Goal: Task Accomplishment & Management: Use online tool/utility

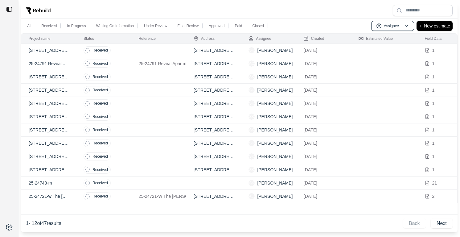
click at [130, 65] on td "Received" at bounding box center [103, 63] width 55 height 13
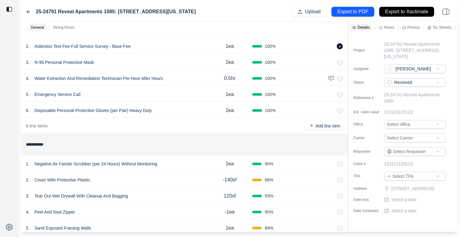
scroll to position [104, 0]
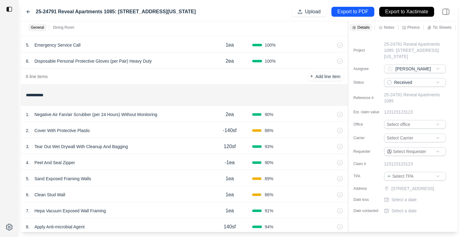
click at [187, 130] on div "2 . Cover With Protective Plastic" at bounding box center [116, 130] width 181 height 9
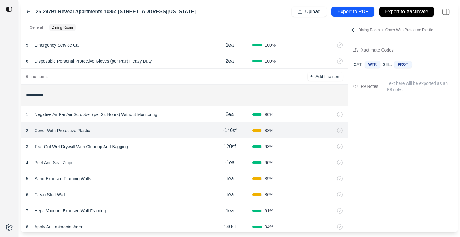
click at [195, 142] on div "3 . Tear Out Wet Drywall With Cleanup And Bagging 120sf 93 %" at bounding box center [184, 146] width 327 height 16
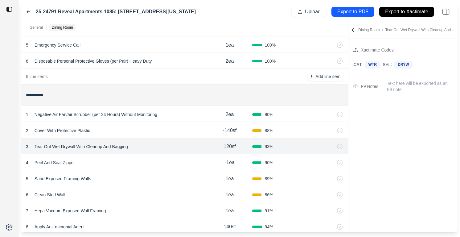
click at [194, 123] on div "2 . Cover With Protective Plastic -140sf 88 %" at bounding box center [184, 130] width 327 height 16
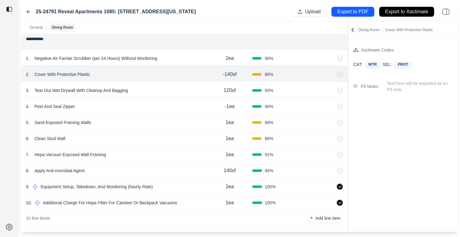
scroll to position [164, 0]
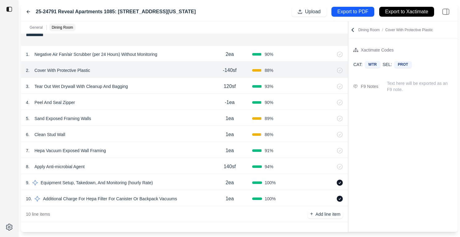
click at [185, 72] on div "2 . Cover With Protective Plastic" at bounding box center [116, 70] width 181 height 9
click at [180, 106] on div "4 . Peel And Seal Zipper" at bounding box center [116, 102] width 181 height 9
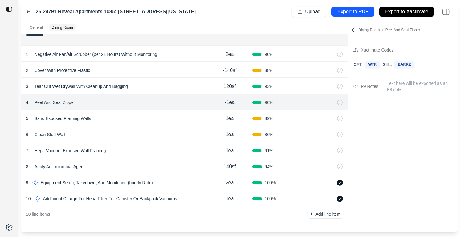
click at [188, 71] on div "2 . Cover With Protective Plastic" at bounding box center [116, 70] width 181 height 9
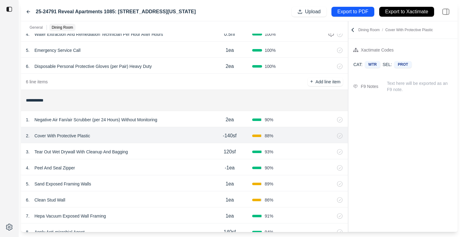
scroll to position [40, 0]
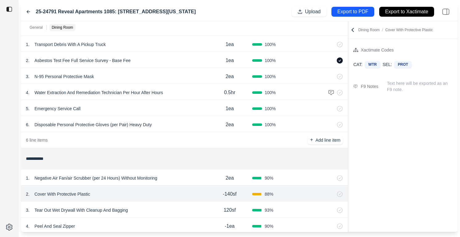
click at [296, 14] on div "**********" at bounding box center [184, 3] width 327 height 21
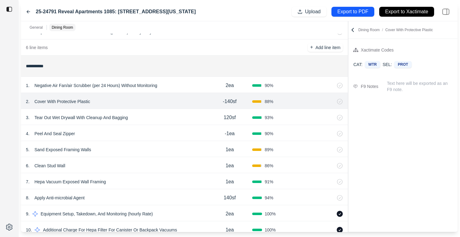
scroll to position [164, 0]
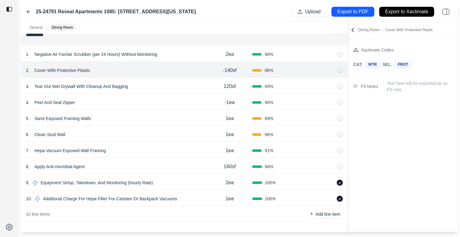
click at [168, 182] on div "9 . Equipment Setup, Takedown, And Monitoring (hourly Rate)" at bounding box center [116, 182] width 181 height 9
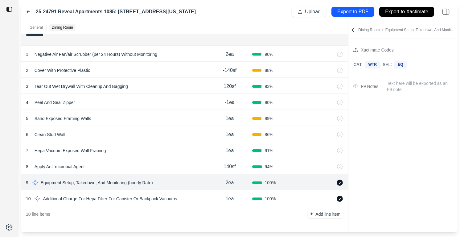
click at [191, 199] on div "10 . Additional Charge For Hepa Filter For Canister Or Backpack Vacuums" at bounding box center [116, 198] width 181 height 9
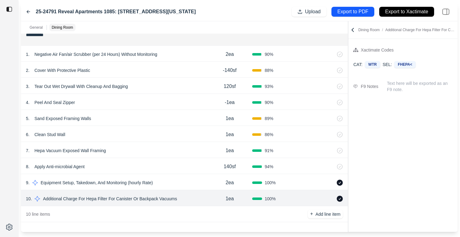
click at [196, 184] on div "9 . Equipment Setup, Takedown, And Monitoring (hourly Rate)" at bounding box center [116, 182] width 181 height 9
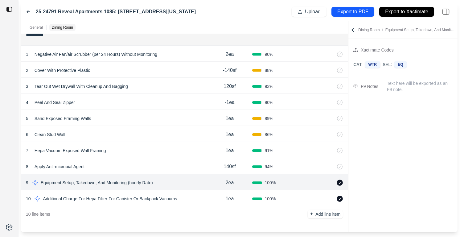
click at [228, 183] on p "2ea" at bounding box center [230, 182] width 8 height 7
click at [208, 215] on div "10 line items + Add line item" at bounding box center [184, 214] width 327 height 16
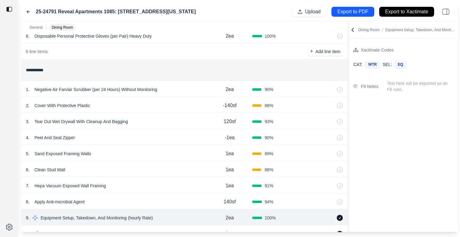
scroll to position [133, 0]
